Goal: Information Seeking & Learning: Learn about a topic

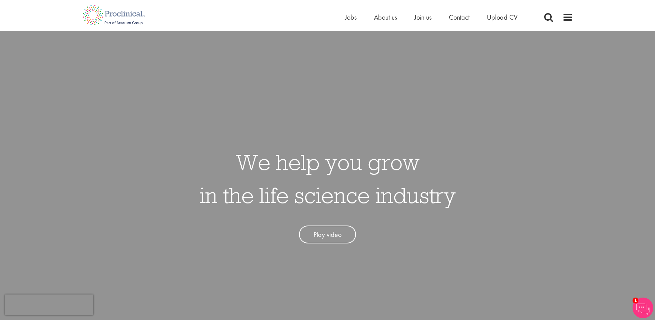
click at [351, 12] on li "Jobs" at bounding box center [351, 17] width 12 height 10
click at [351, 18] on span "Jobs" at bounding box center [351, 17] width 12 height 9
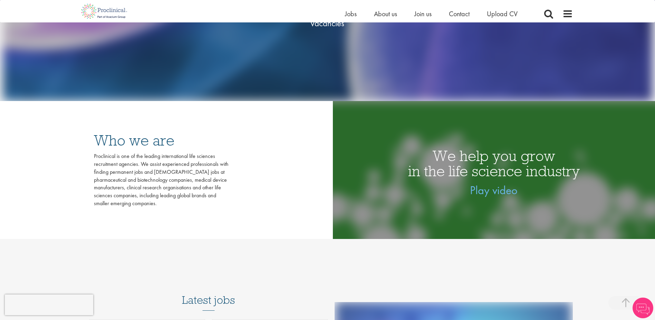
scroll to position [69, 0]
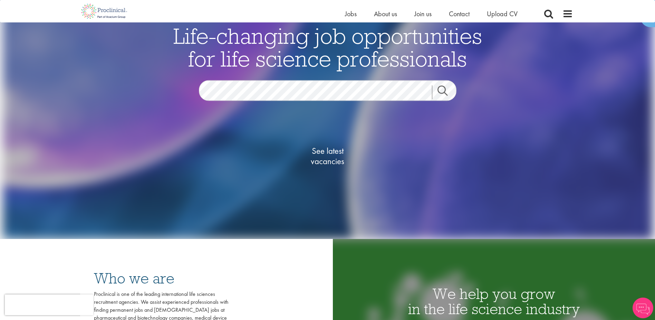
click at [441, 93] on link "Search" at bounding box center [447, 93] width 30 height 14
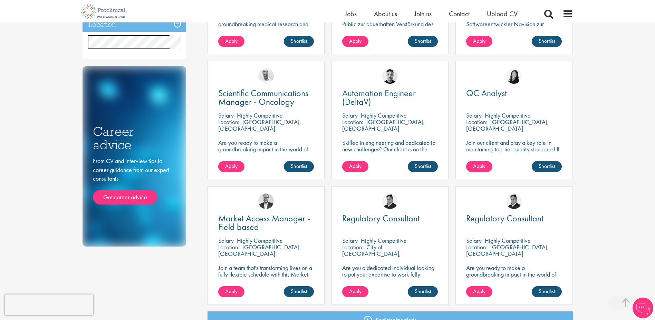
scroll to position [276, 0]
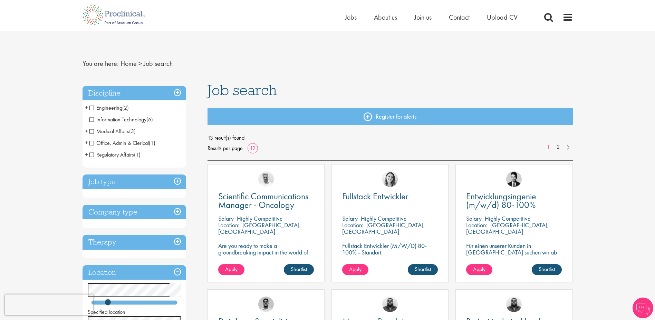
scroll to position [35, 0]
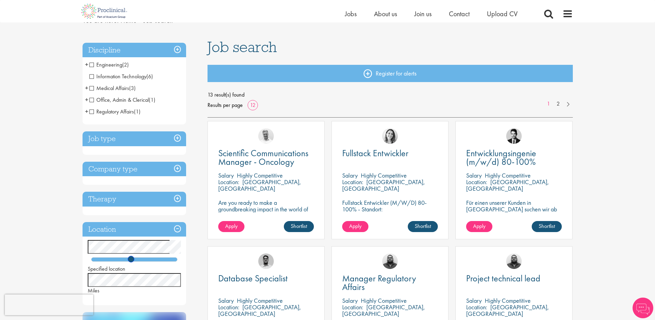
drag, startPoint x: 131, startPoint y: 259, endPoint x: 142, endPoint y: 259, distance: 10.7
click at [131, 259] on div at bounding box center [134, 259] width 86 height 4
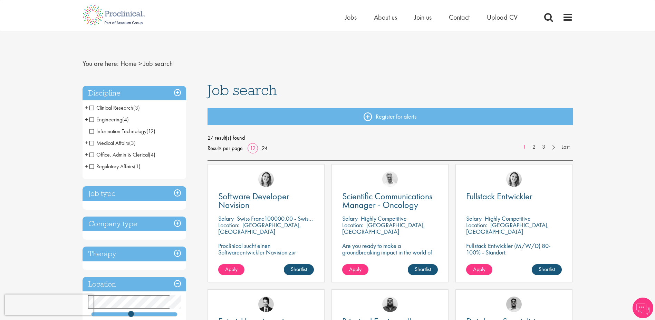
scroll to position [104, 0]
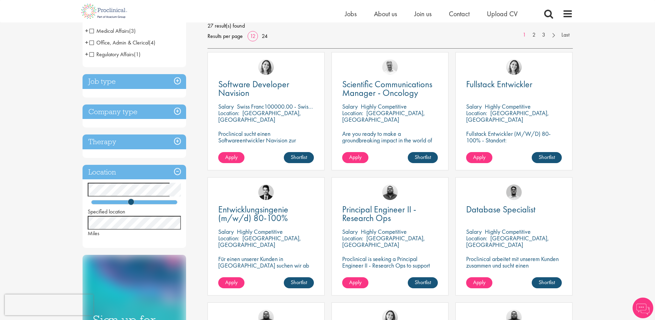
click at [136, 202] on div at bounding box center [134, 202] width 86 height 4
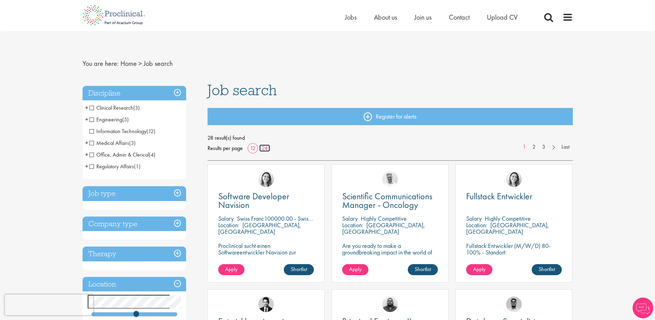
click at [263, 146] on link "24" at bounding box center [264, 148] width 11 height 7
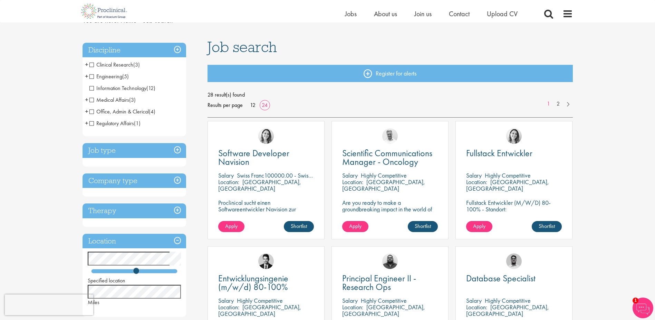
click at [85, 65] on span "+" at bounding box center [86, 64] width 3 height 10
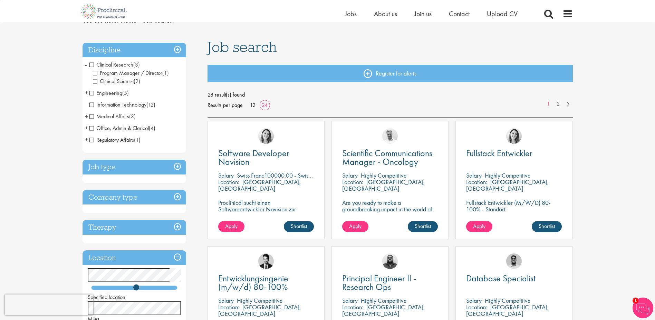
click at [85, 65] on span "-" at bounding box center [86, 64] width 2 height 10
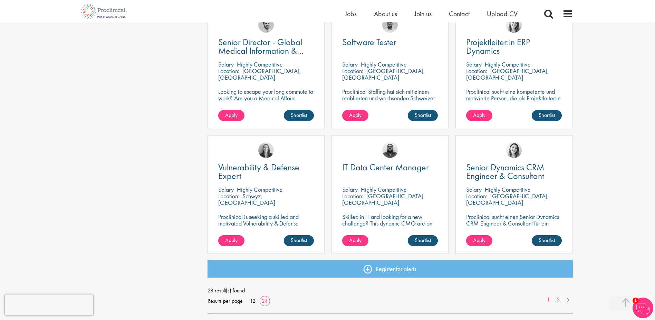
scroll to position [932, 0]
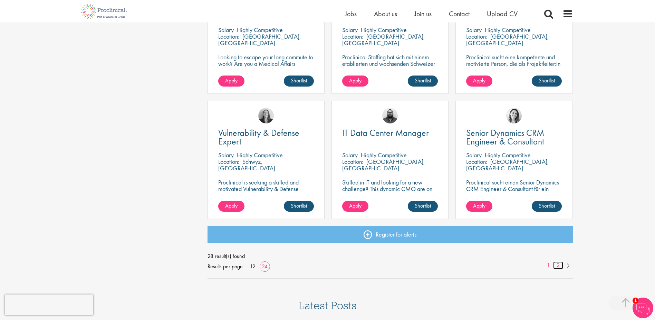
click at [556, 269] on link "2" at bounding box center [558, 266] width 10 height 8
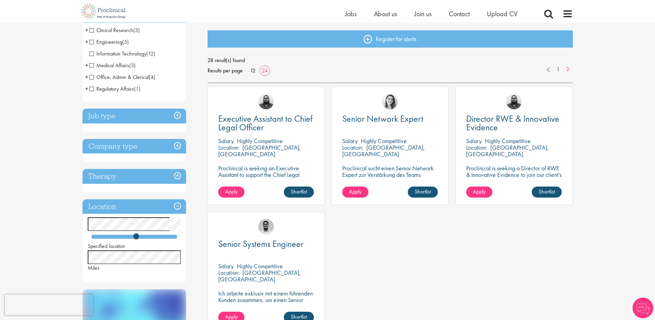
scroll to position [104, 0]
